Goal: Task Accomplishment & Management: Use online tool/utility

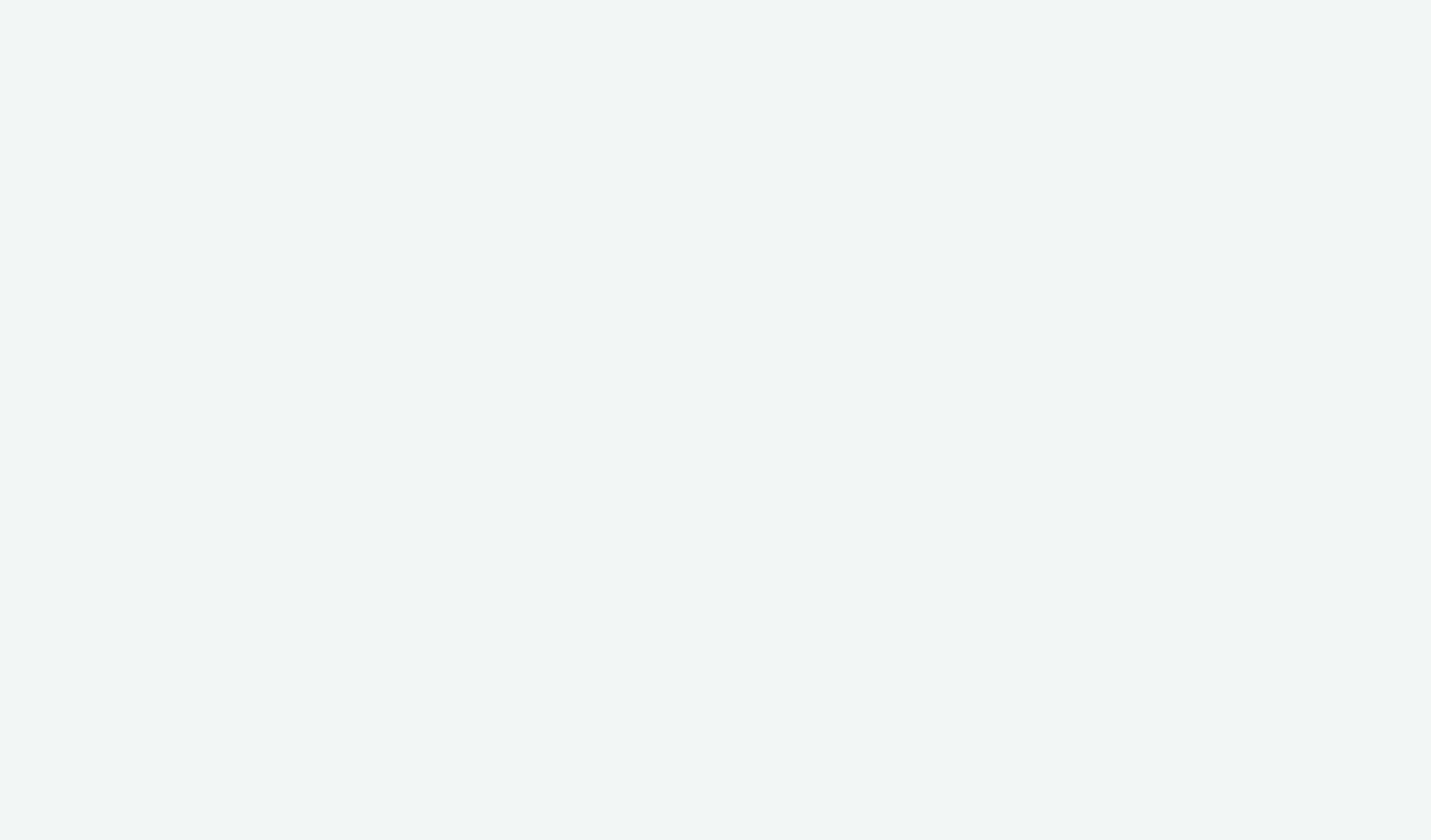
select select "2fc77e36-bb93-4aa3-9dff-dcb08e02eac6"
select select "2405a9d4-3350-4458-8d06-44f78962fa76"
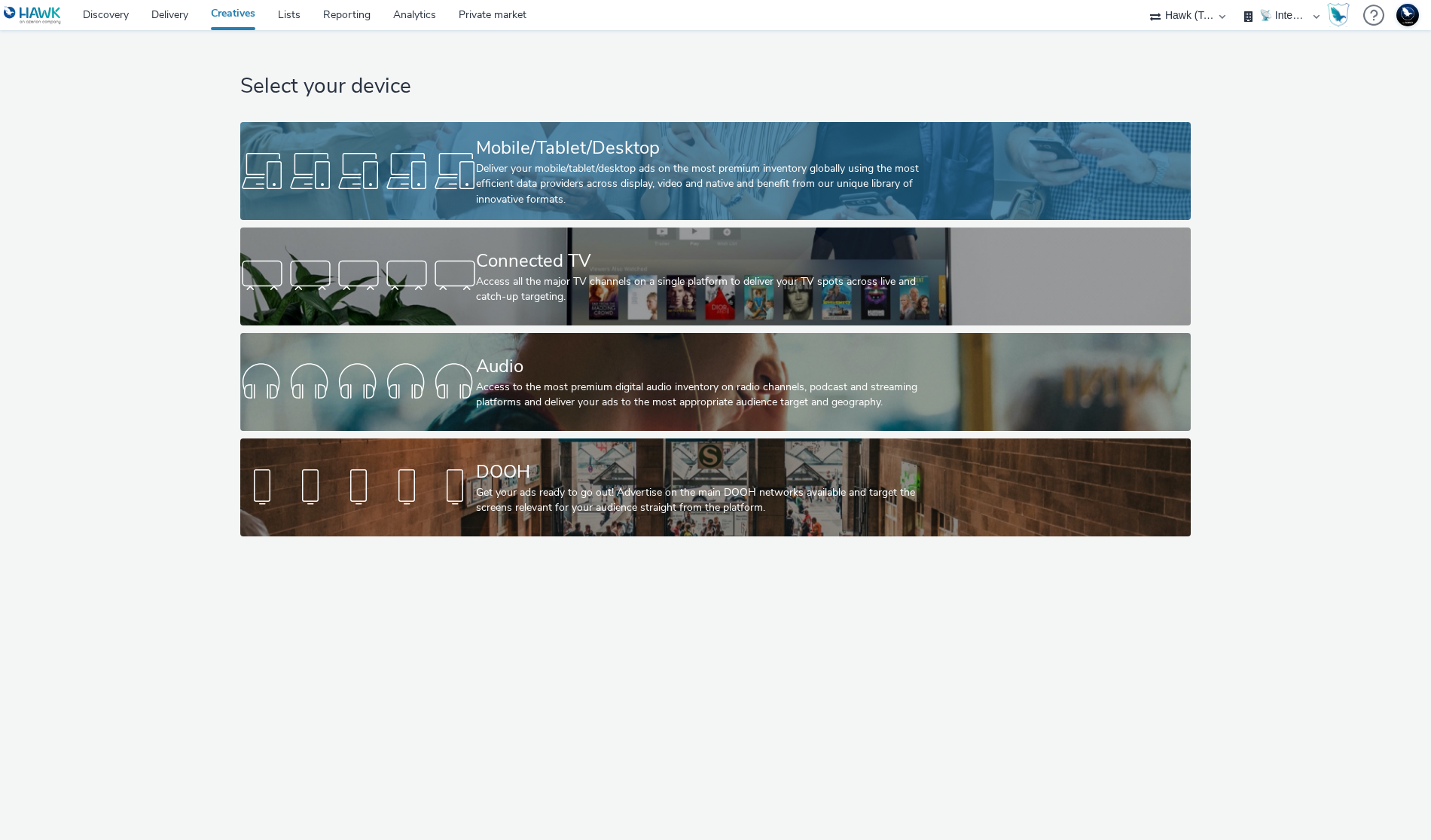
click at [523, 185] on div "Deliver your mobile/tablet/desktop ads on the most premium inventory globally u…" at bounding box center [712, 184] width 472 height 46
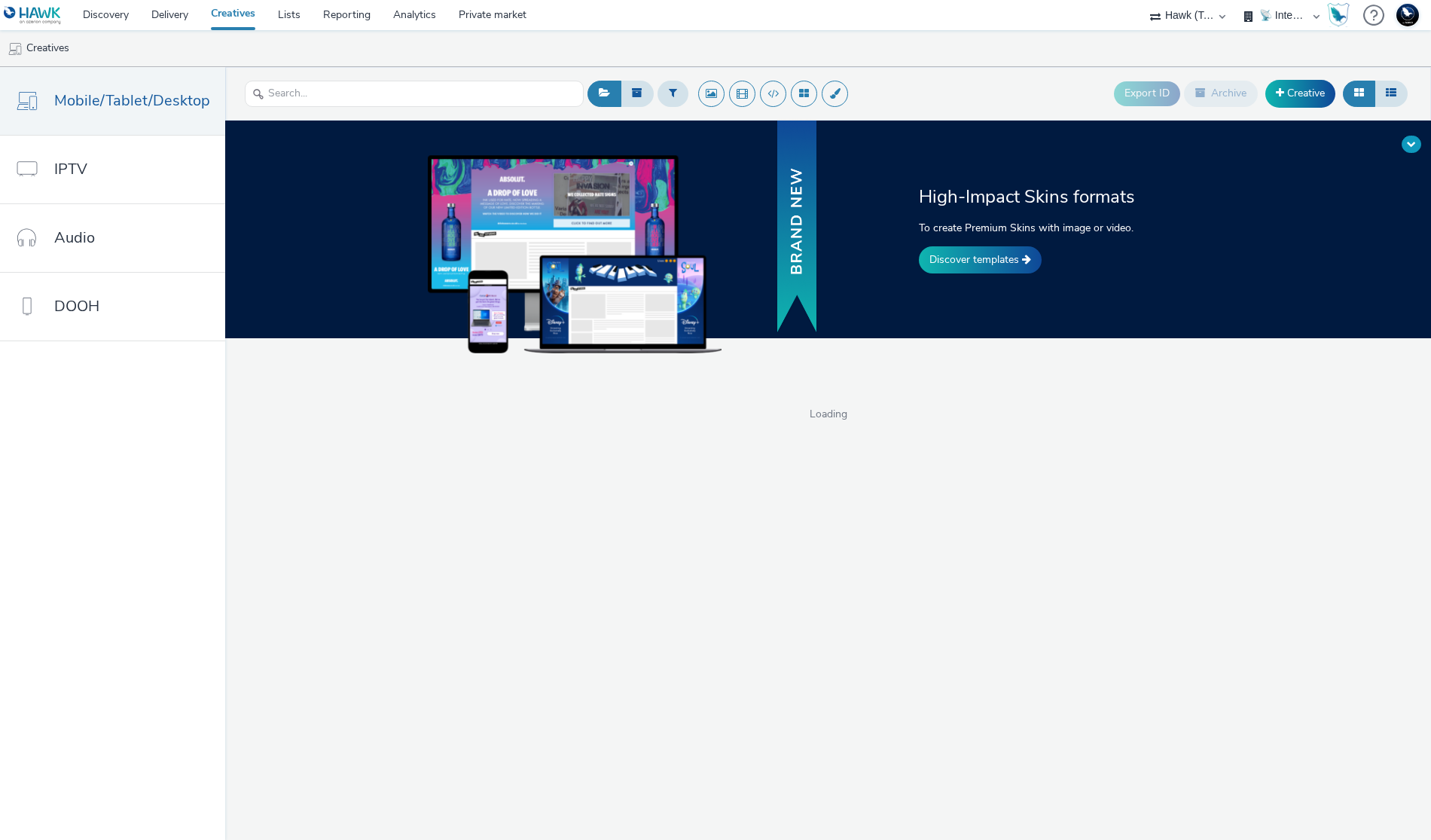
click at [1409, 141] on span at bounding box center [1412, 144] width 9 height 9
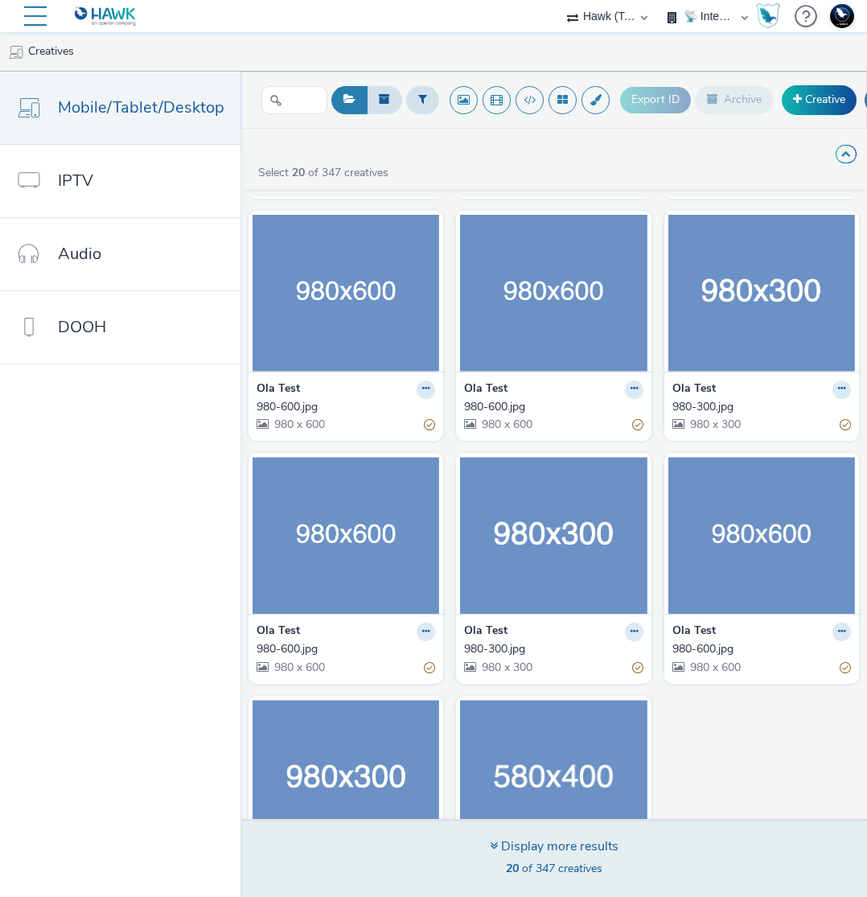
scroll to position [1096, 0]
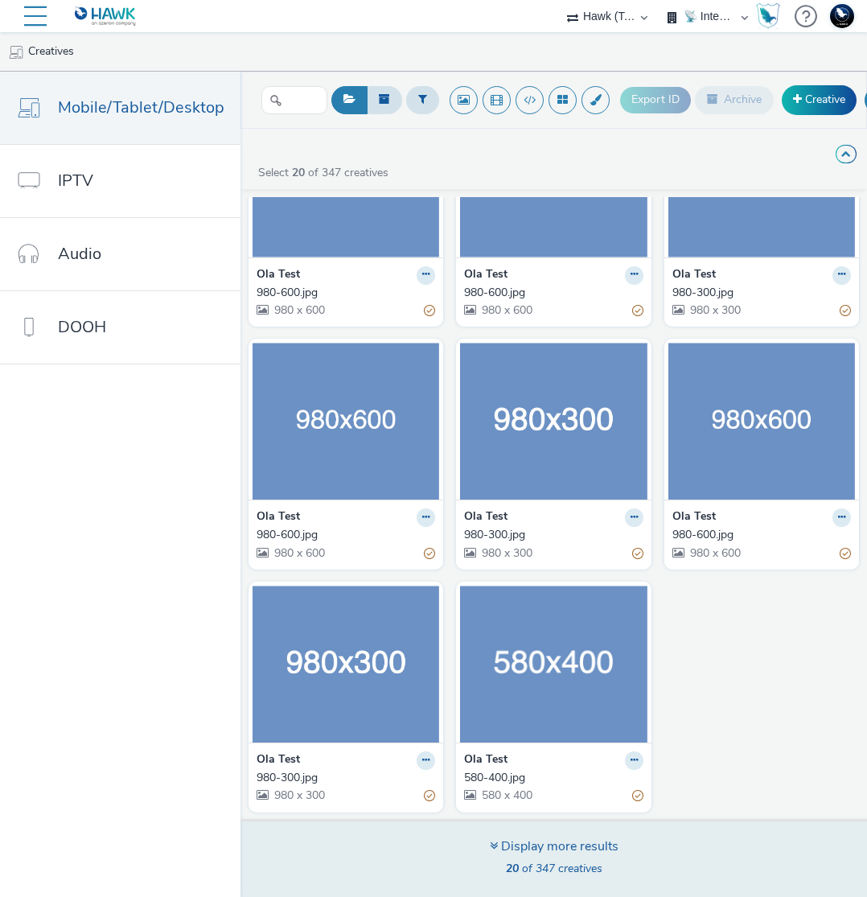
click at [636, 849] on div "Display more results 20 of 347 creatives" at bounding box center [554, 858] width 638 height 78
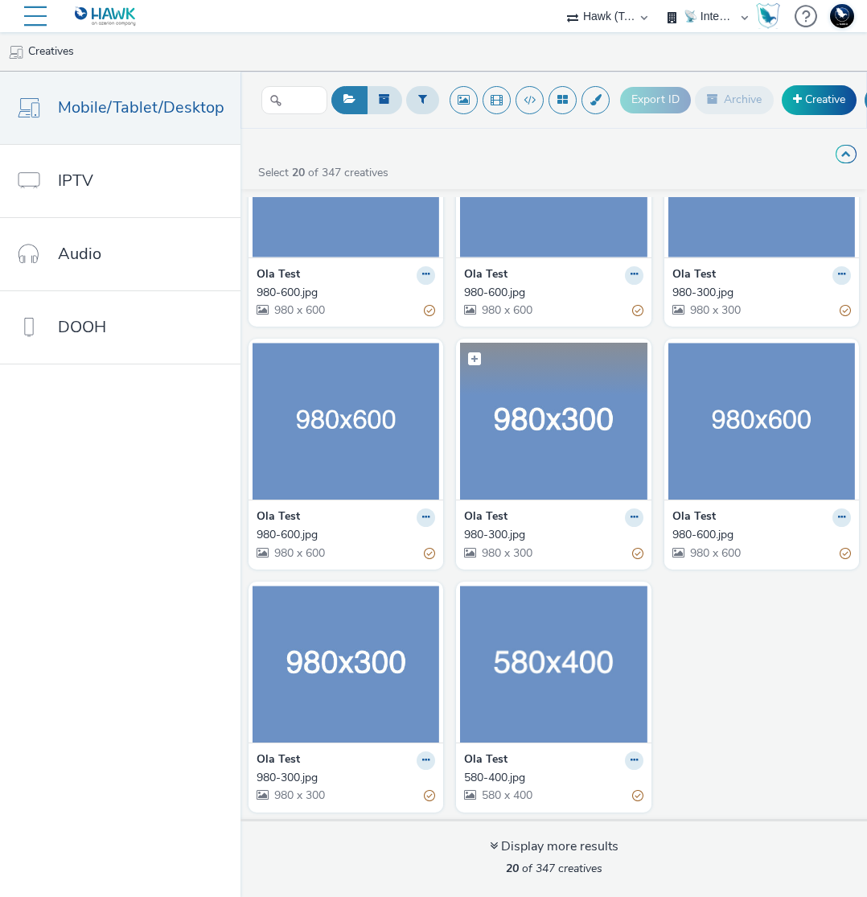
scroll to position [0, 0]
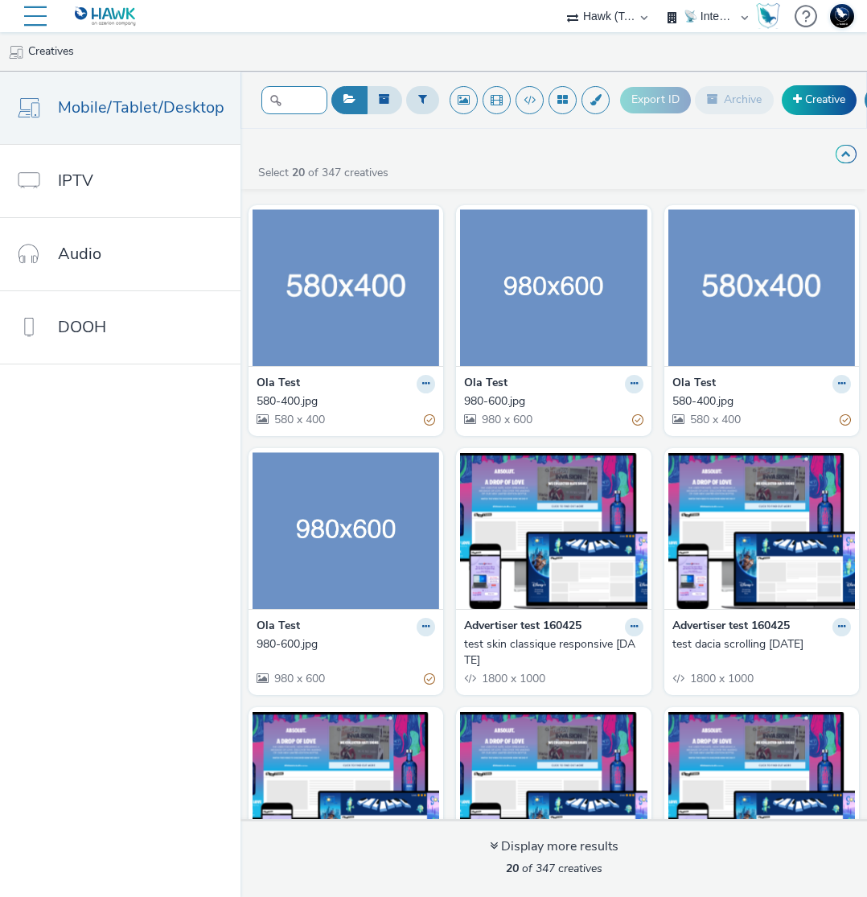
click at [294, 106] on input "text" at bounding box center [294, 100] width 66 height 28
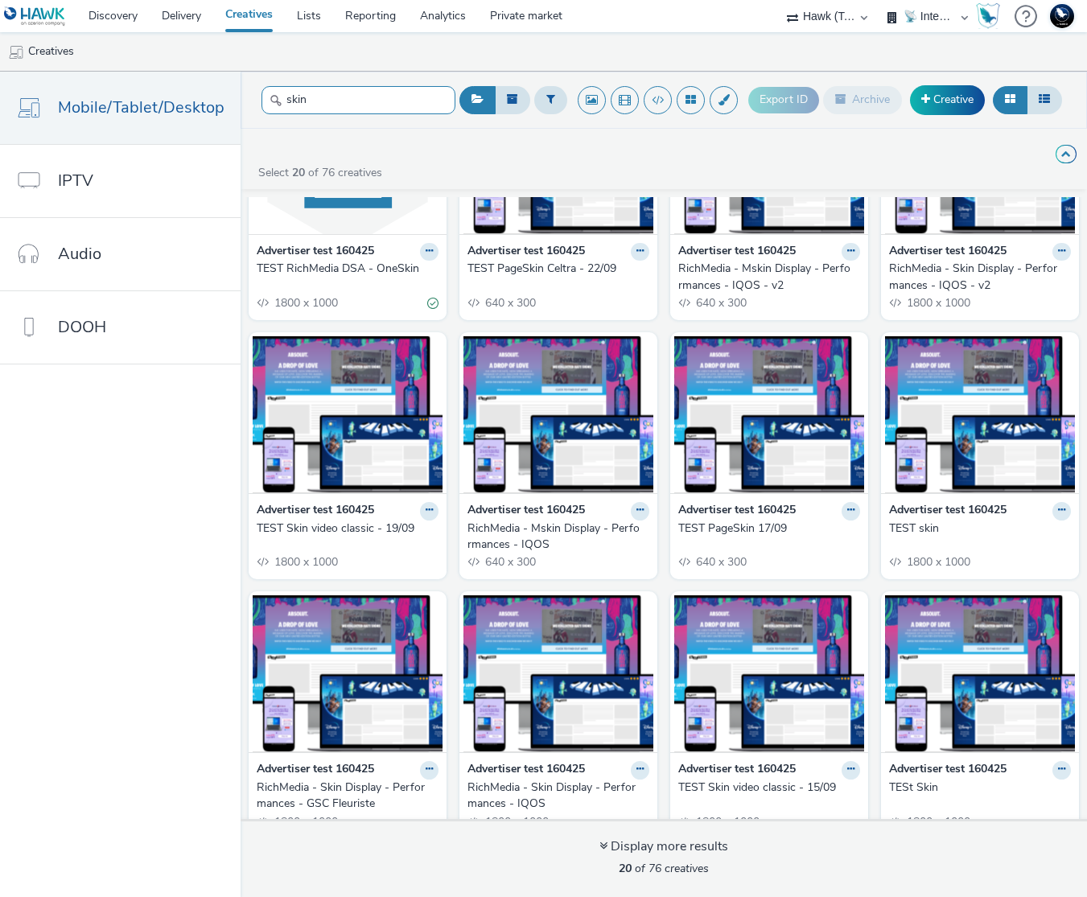
scroll to position [410, 0]
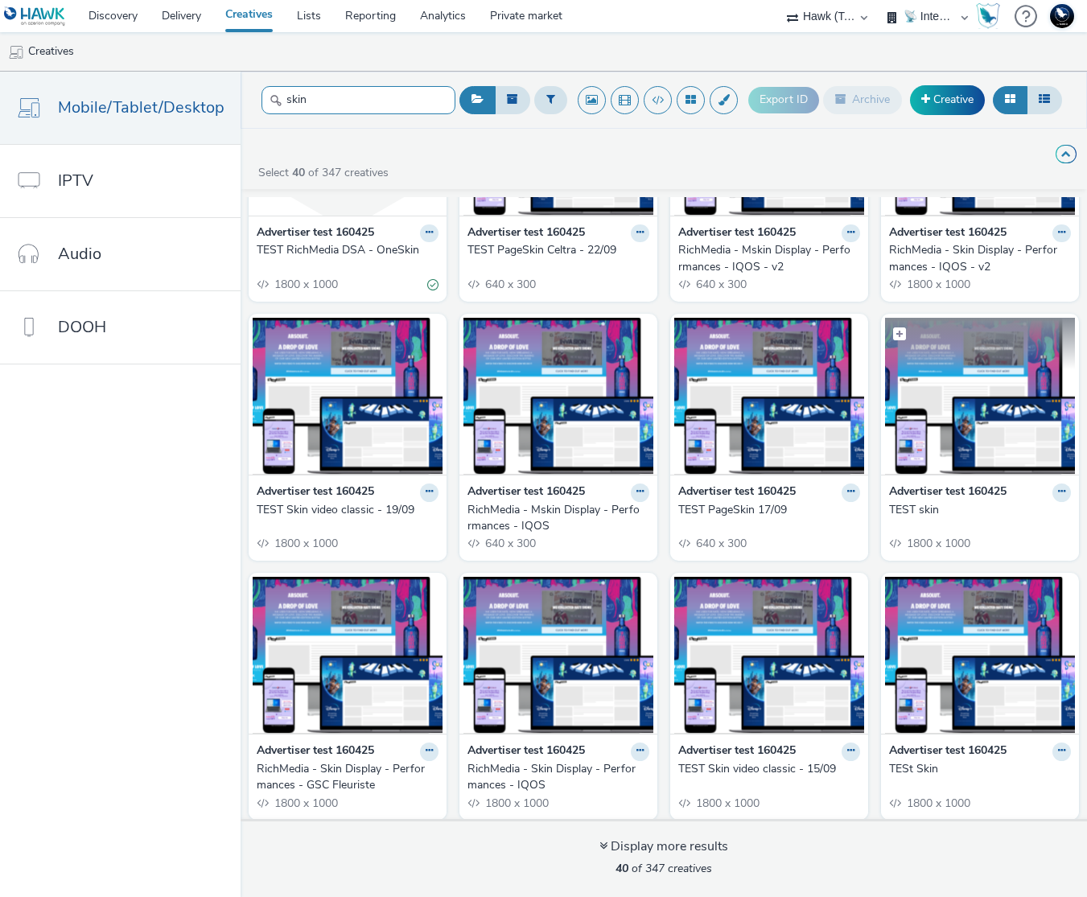
type input "skin"
click at [944, 430] on img at bounding box center [980, 396] width 190 height 157
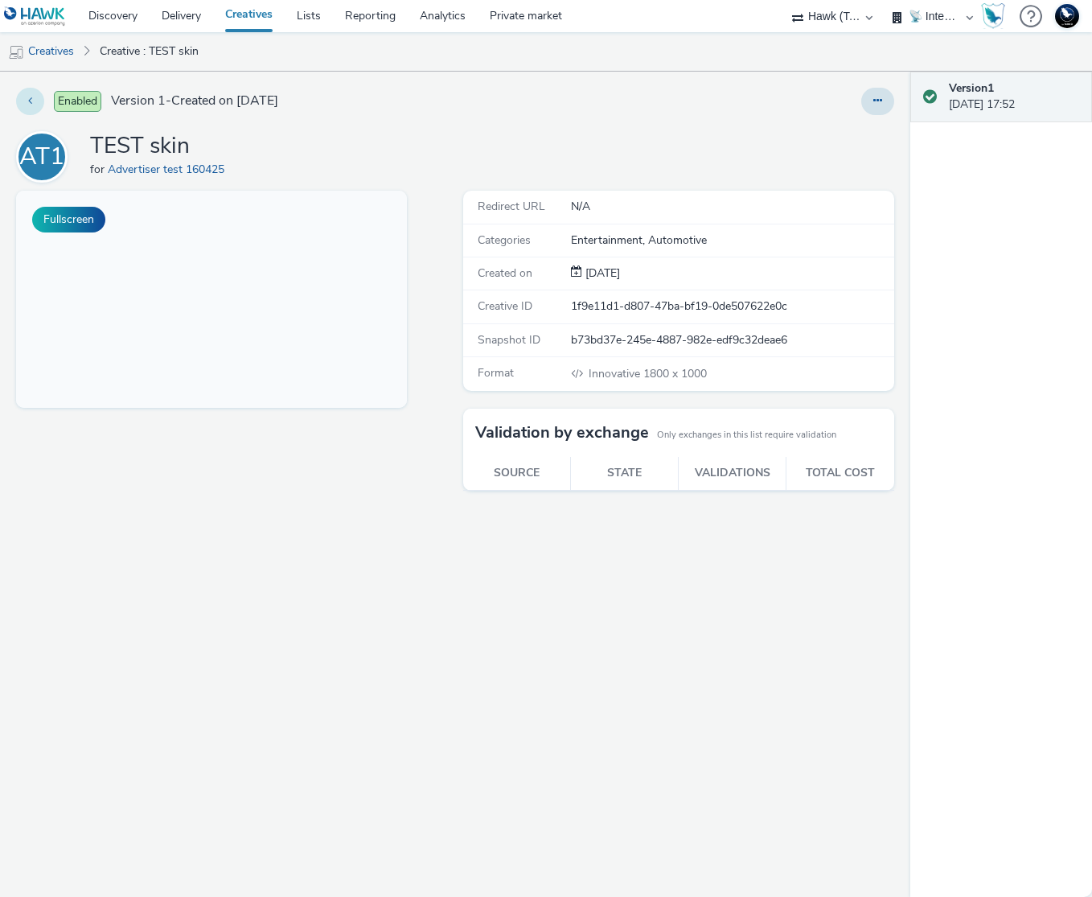
click at [39, 102] on button at bounding box center [30, 101] width 28 height 27
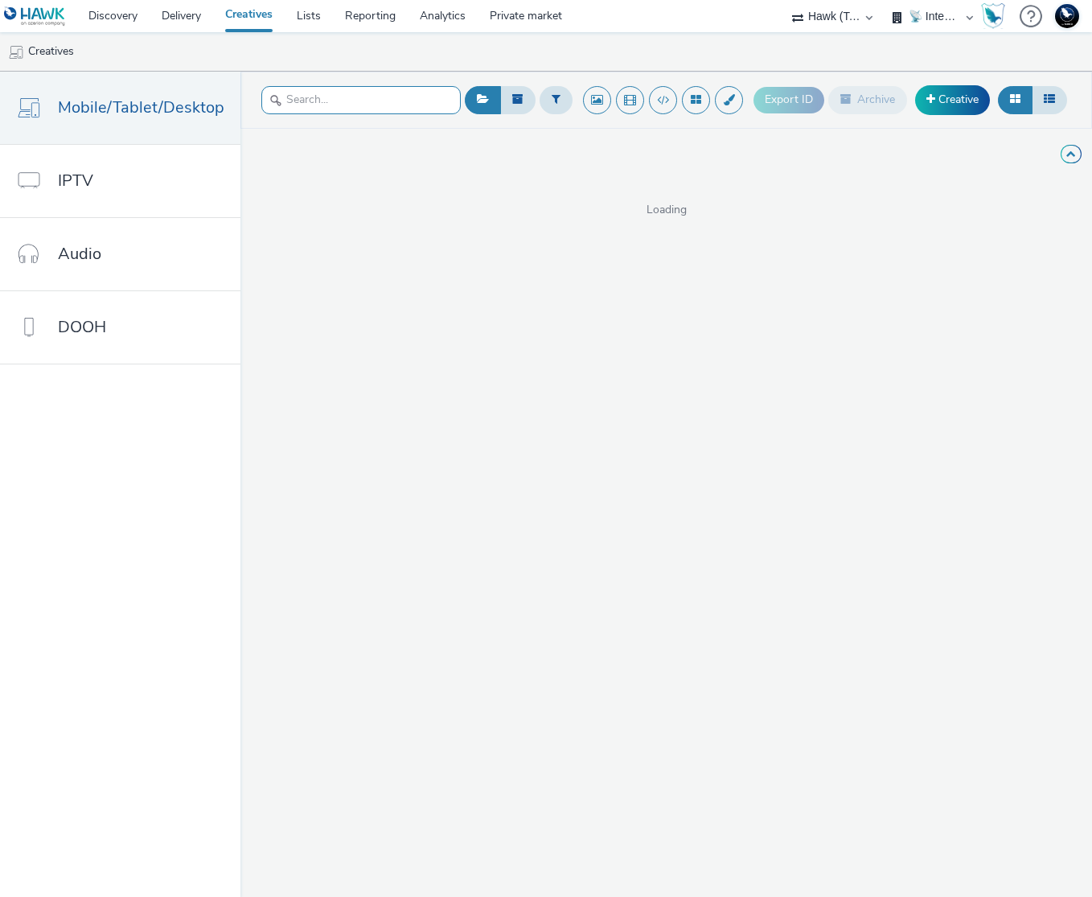
click at [340, 93] on input "text" at bounding box center [360, 100] width 199 height 28
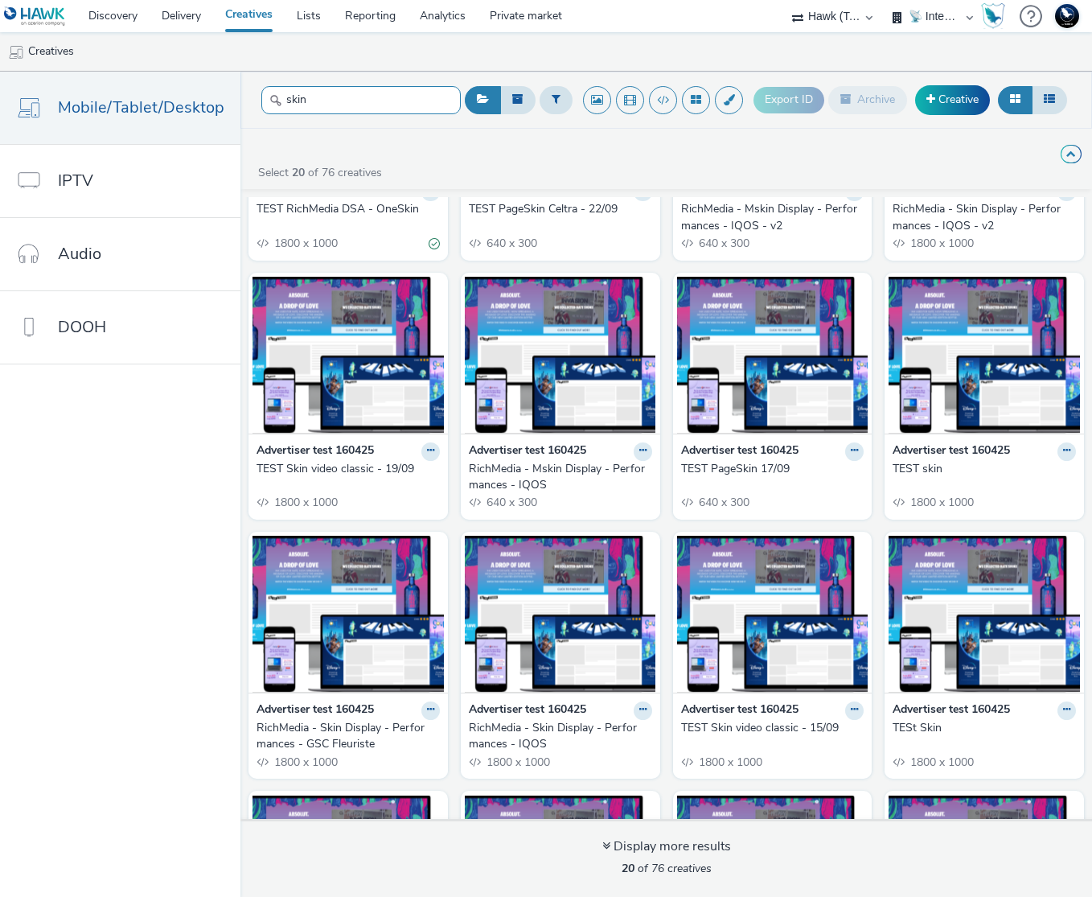
scroll to position [660, 0]
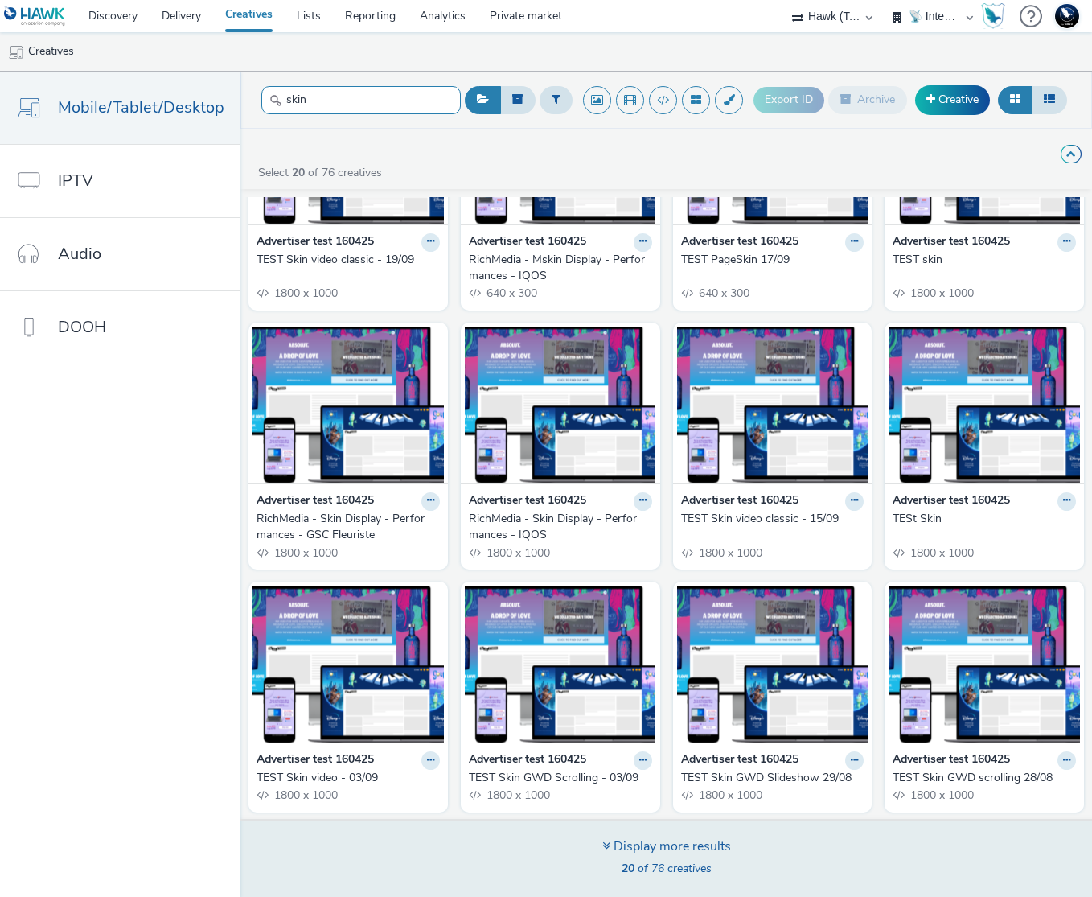
type input "skin"
click at [753, 831] on div "Display more results 20 of 76 creatives" at bounding box center [666, 858] width 863 height 78
click at [657, 841] on div "Display more results" at bounding box center [666, 846] width 129 height 18
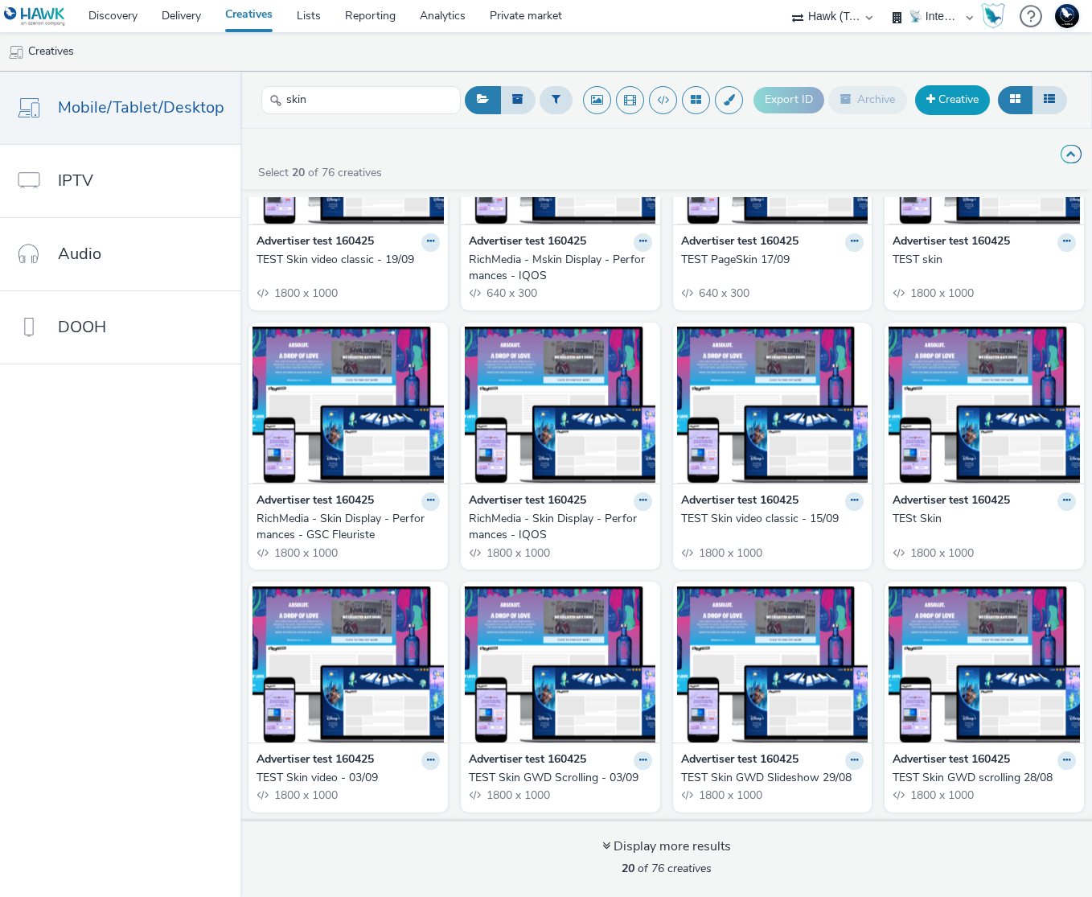
click at [952, 106] on link "Creative" at bounding box center [952, 99] width 75 height 29
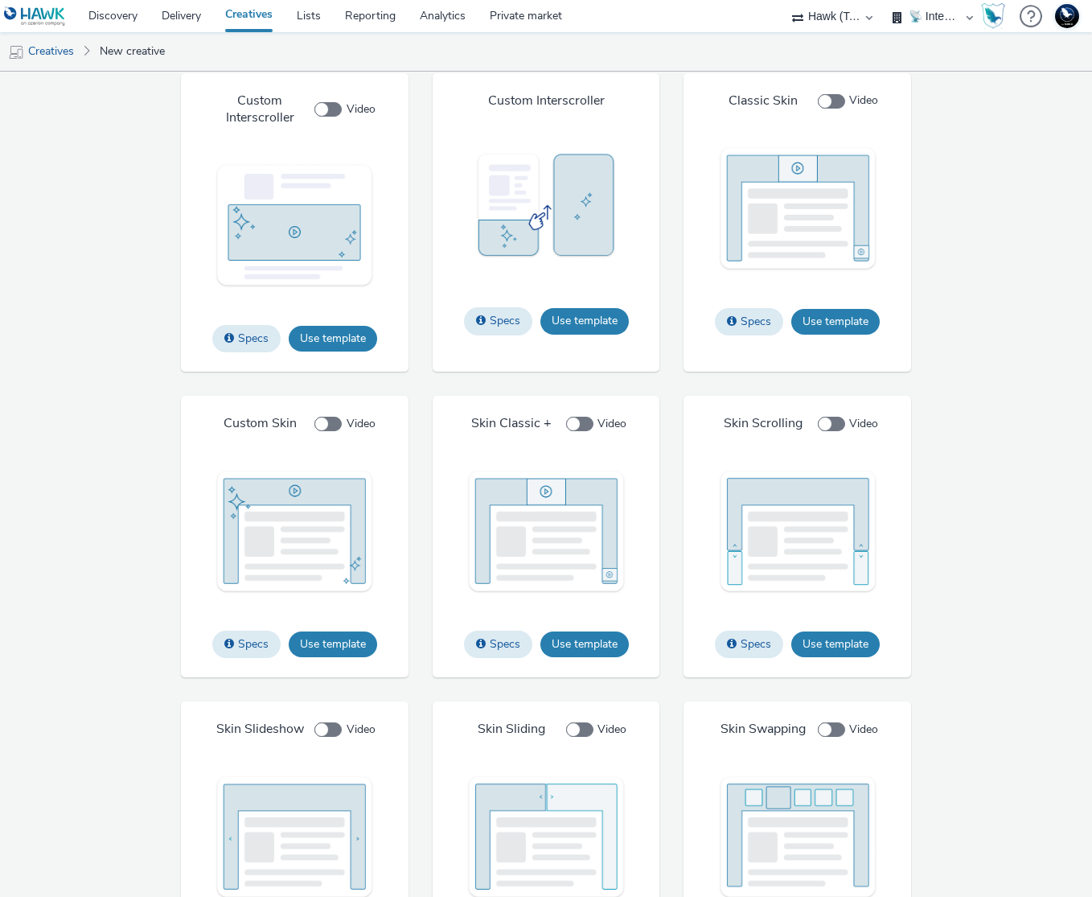
scroll to position [1997, 0]
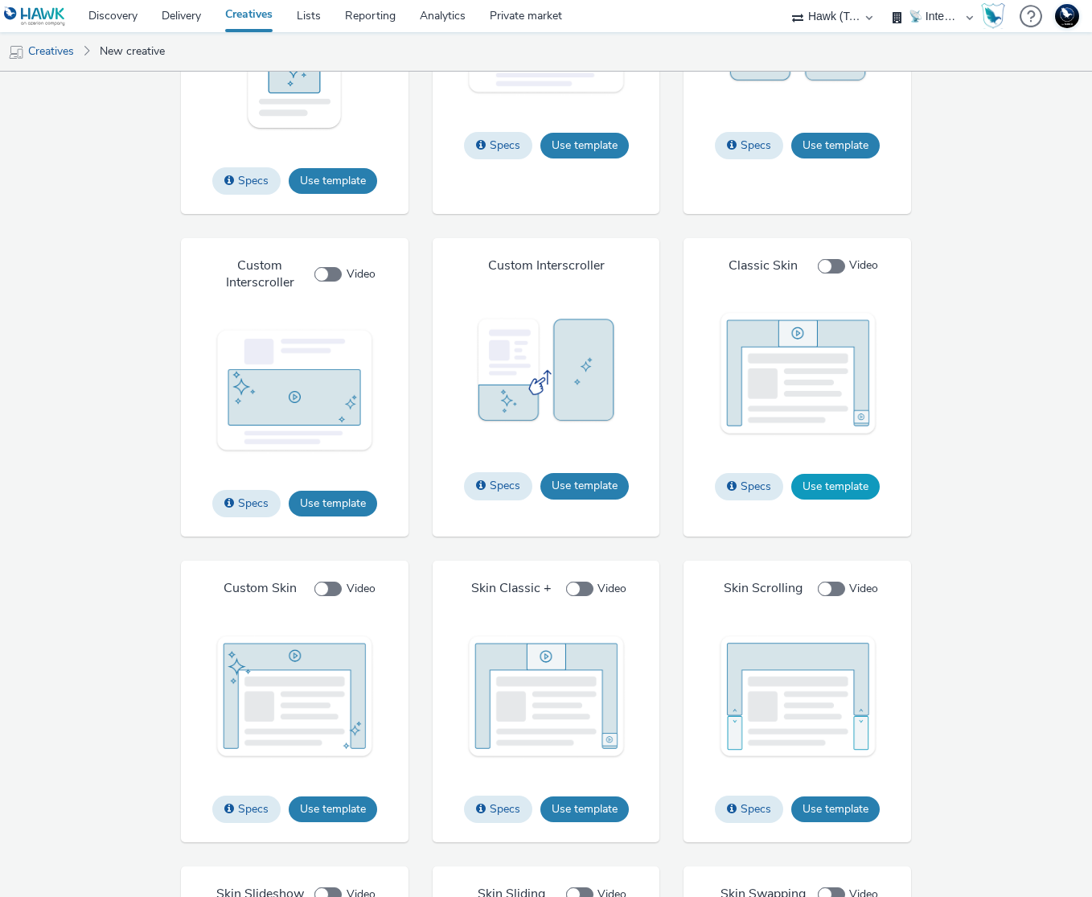
click at [828, 499] on button "Use template" at bounding box center [835, 487] width 88 height 26
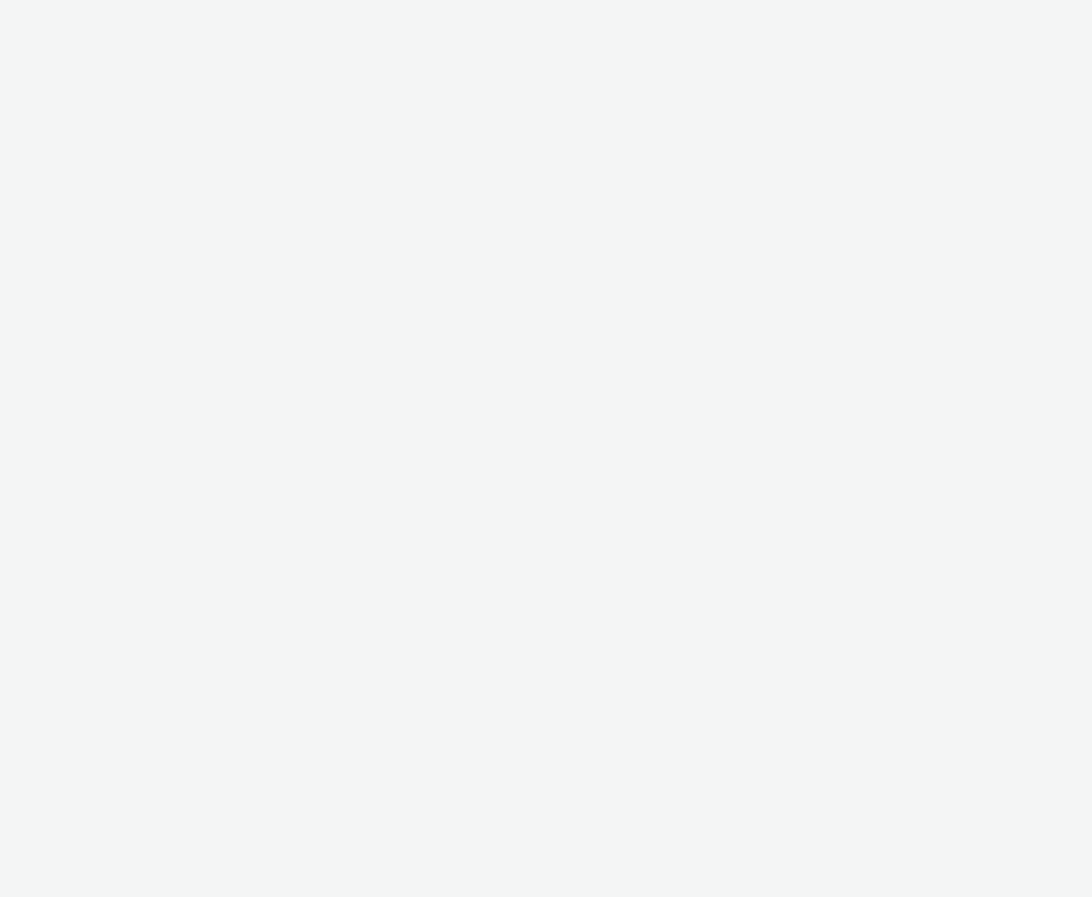
select select "2fc77e36-bb93-4aa3-9dff-dcb08e02eac6"
select select "2405a9d4-3350-4458-8d06-44f78962fa76"
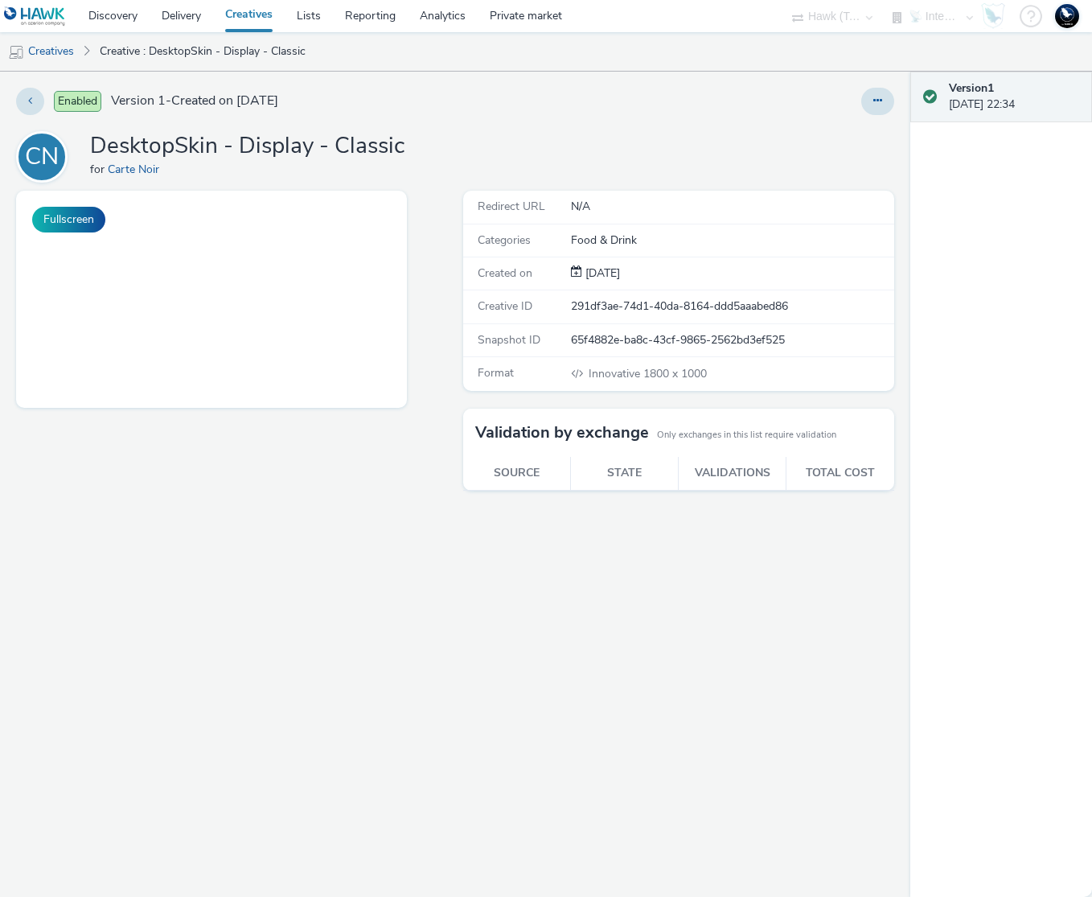
click at [498, 512] on div "Redirect URL N/A Categories Food & Drink Created on [DATE] Creative ID 291df3ae…" at bounding box center [674, 544] width 439 height 706
click at [882, 92] on button at bounding box center [877, 101] width 33 height 27
click at [519, 181] on div "CN DesktopSkin - Display - Classic for Carte Noir" at bounding box center [455, 156] width 878 height 51
click at [575, 631] on div "Redirect URL N/A Categories Food & Drink Created on [DATE] Creative ID 291df3ae…" at bounding box center [674, 544] width 439 height 706
click at [579, 512] on div "Redirect URL N/A Categories Food & Drink Created on 07 Oct 2025 Creative ID 291…" at bounding box center [674, 544] width 439 height 706
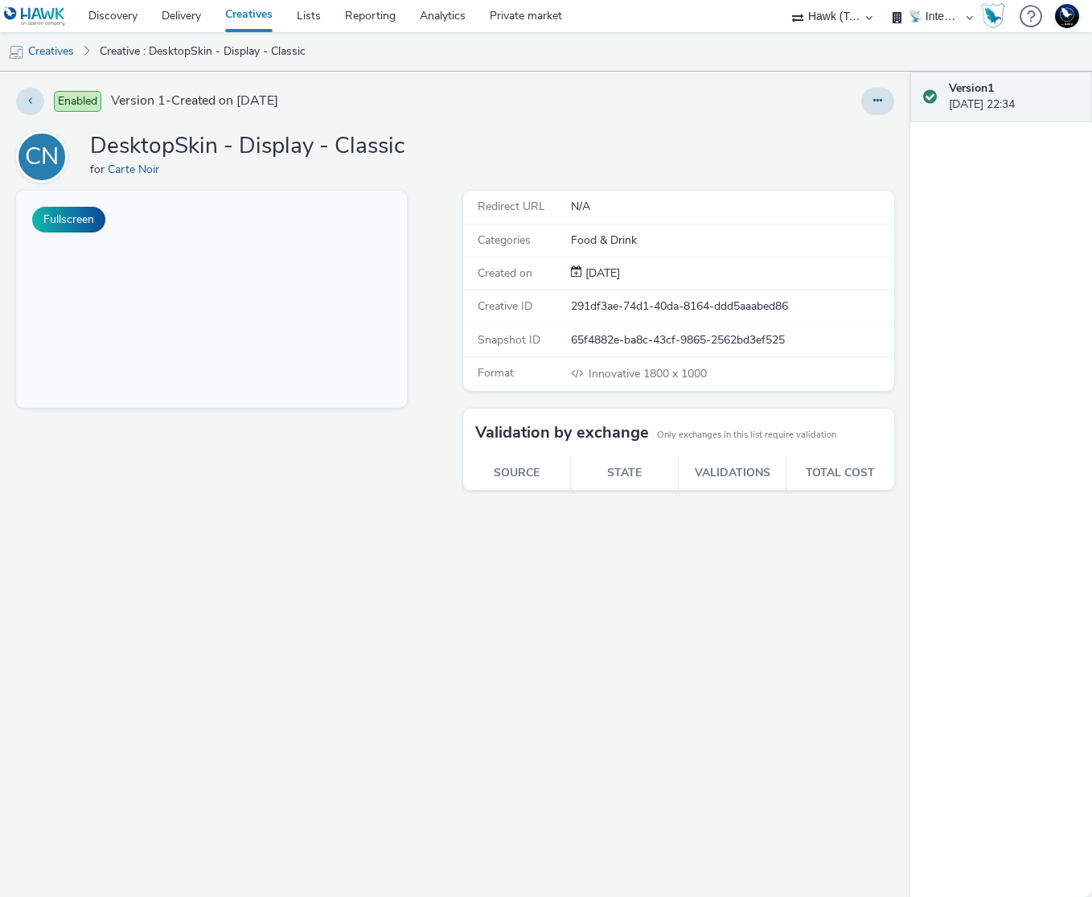
click at [356, 515] on div "Fullscreen" at bounding box center [235, 544] width 439 height 706
